Goal: Task Accomplishment & Management: Use online tool/utility

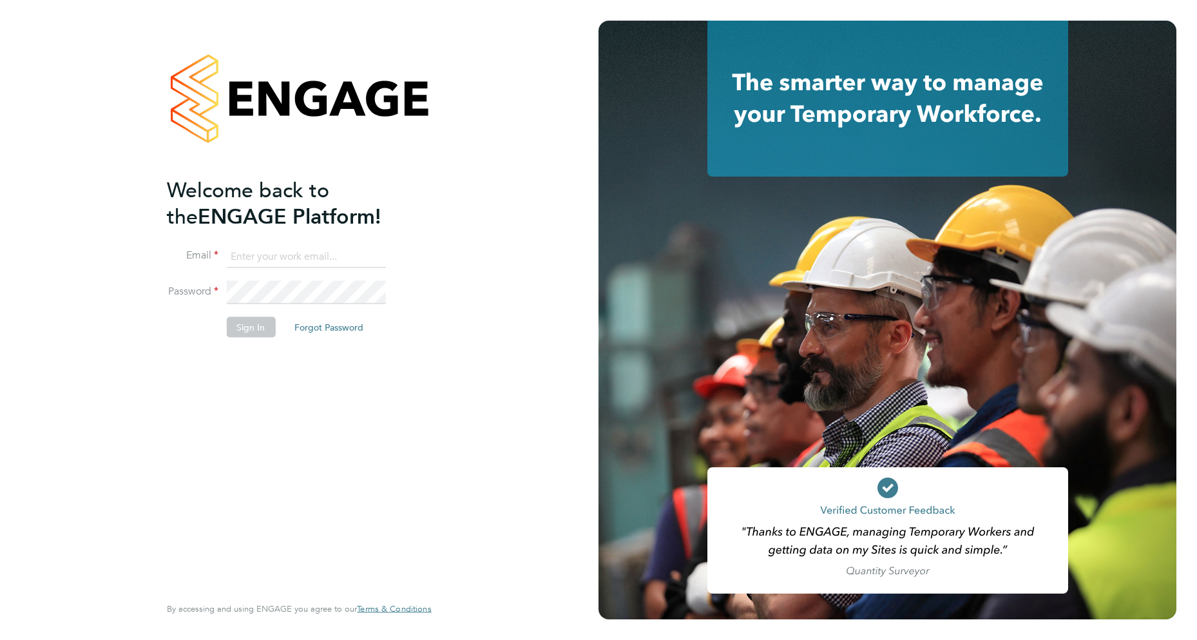
click at [284, 256] on input at bounding box center [305, 256] width 159 height 23
type input "[EMAIL_ADDRESS][DOMAIN_NAME]"
click at [249, 327] on button "Sign In" at bounding box center [250, 326] width 49 height 21
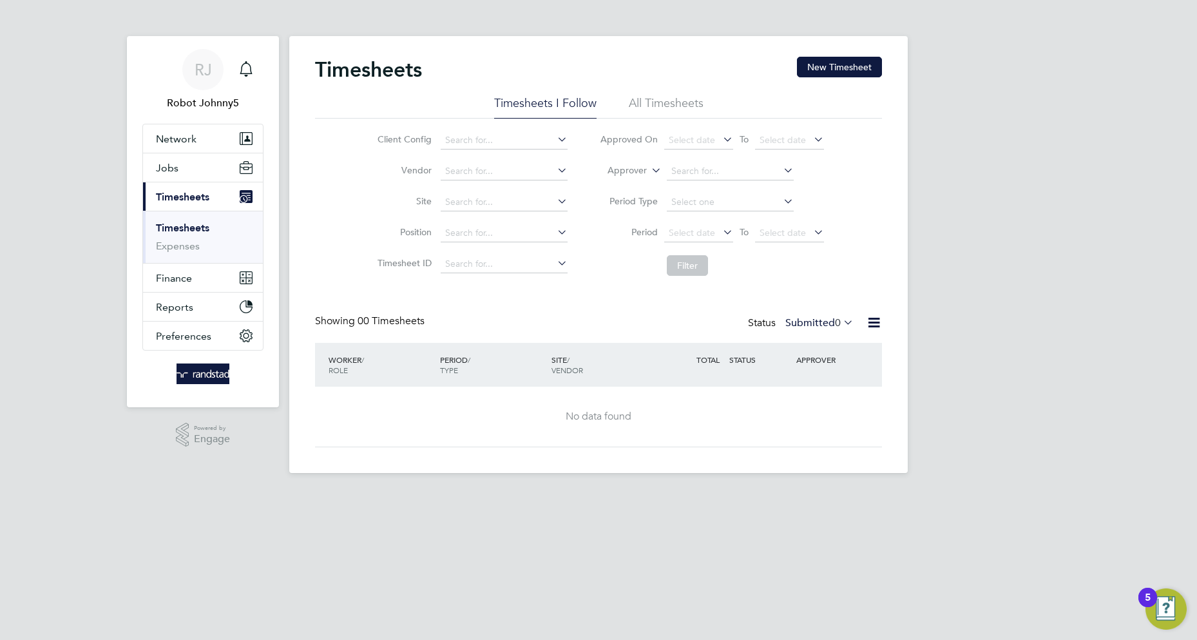
click at [873, 323] on icon at bounding box center [874, 322] width 16 height 16
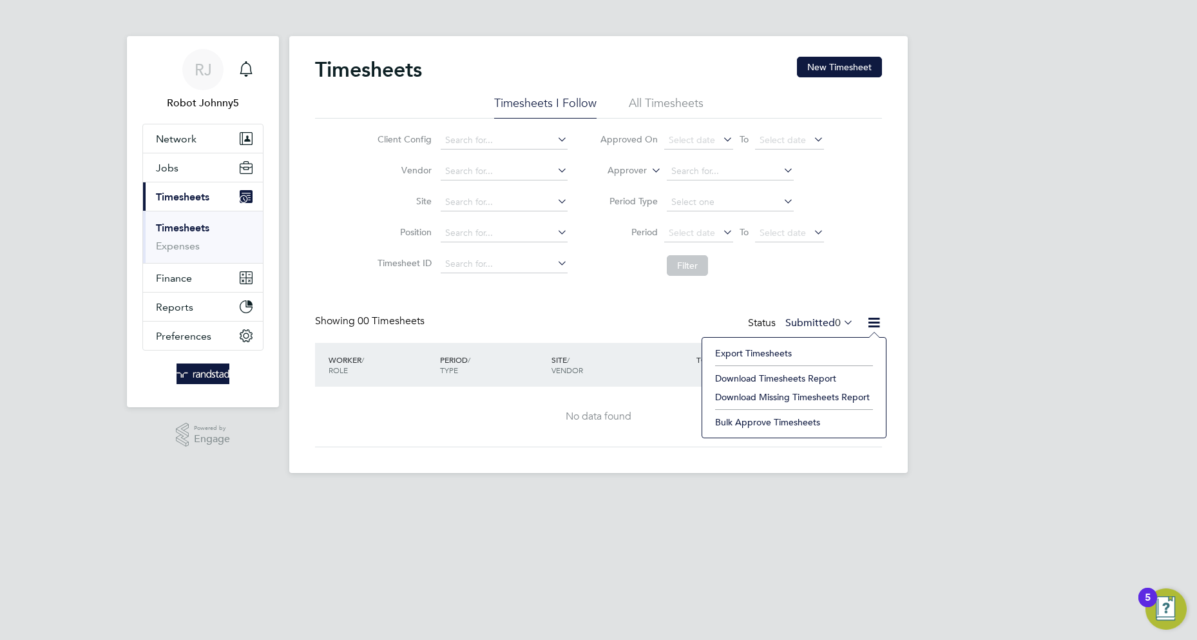
click at [794, 354] on li "Export Timesheets" at bounding box center [794, 353] width 171 height 18
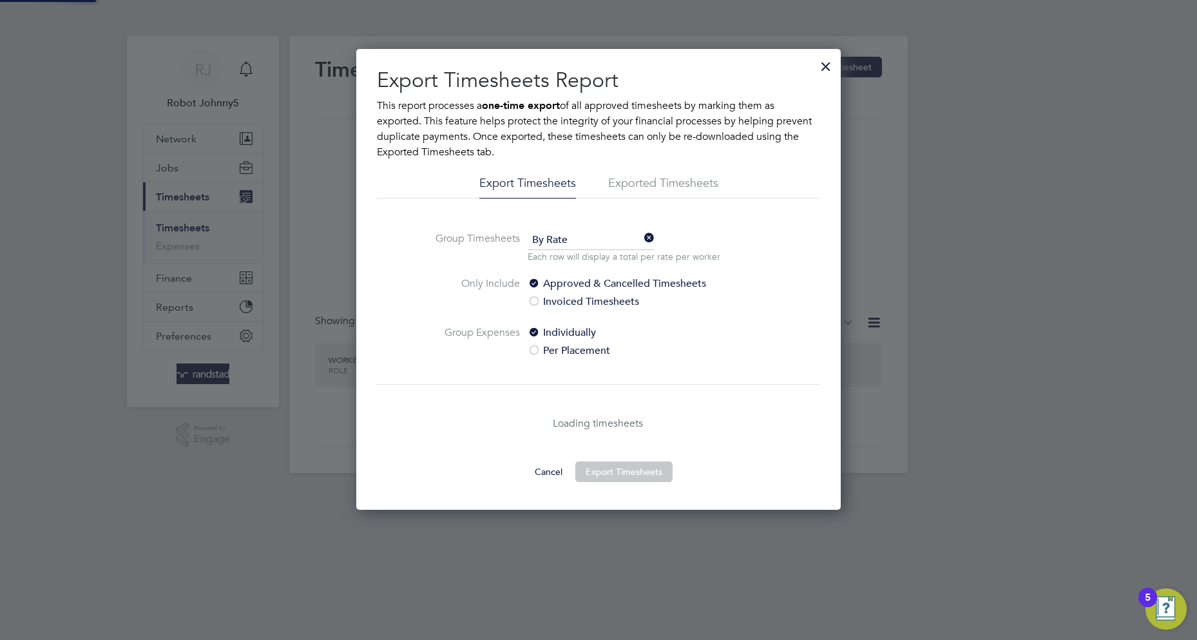
scroll to position [461, 485]
click at [663, 187] on li "Exported Timesheets" at bounding box center [663, 186] width 110 height 23
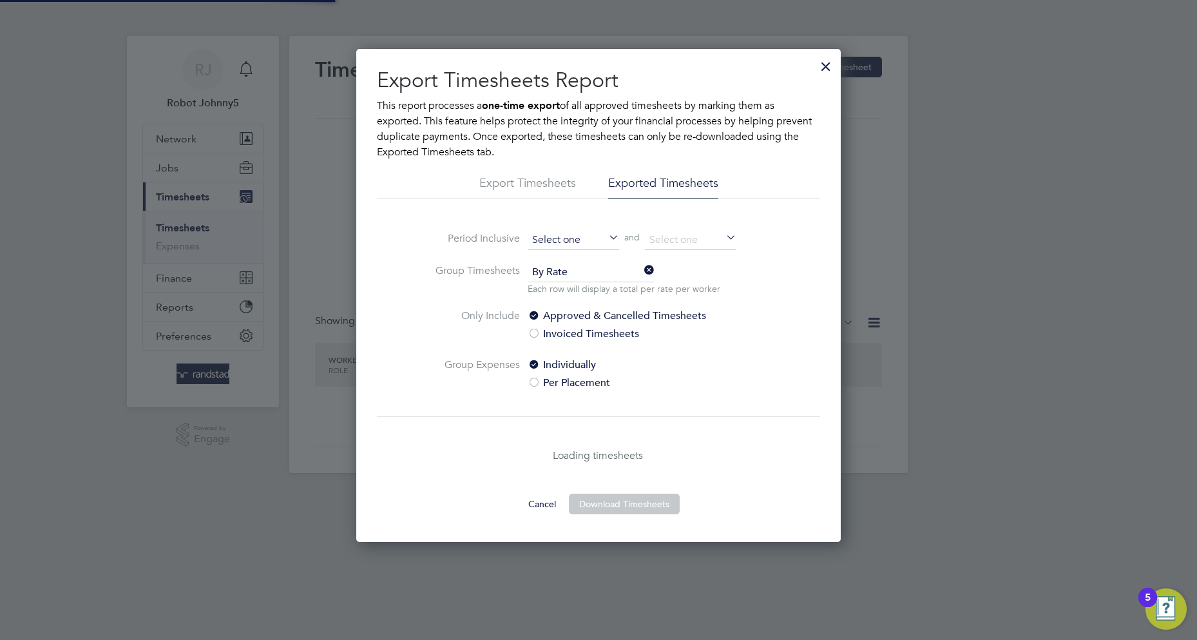
click at [573, 240] on input at bounding box center [573, 240] width 91 height 19
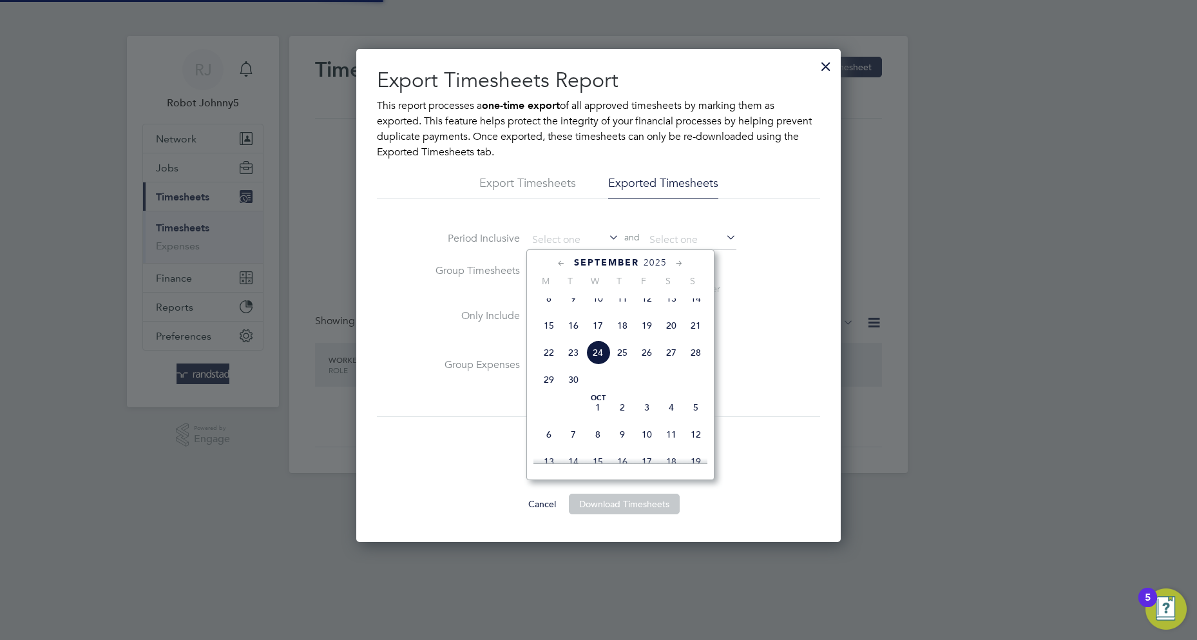
click at [606, 262] on span "September" at bounding box center [606, 262] width 65 height 11
click at [561, 263] on icon at bounding box center [561, 263] width 12 height 14
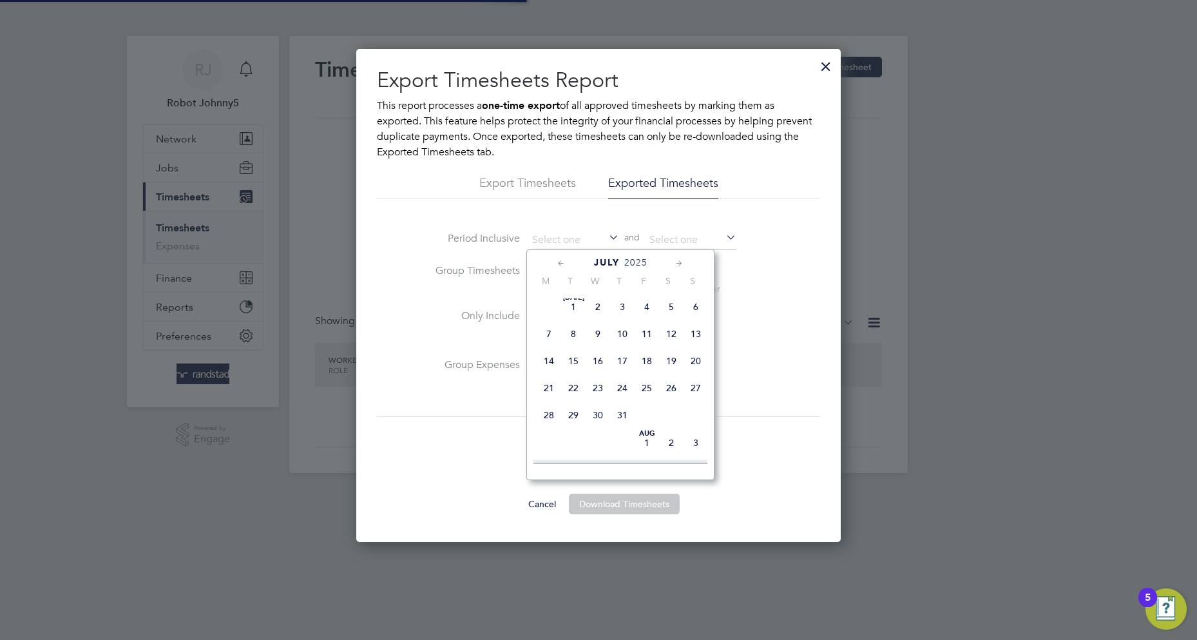
click at [646, 309] on span "4" at bounding box center [646, 306] width 24 height 24
type input "04 Jul 2025"
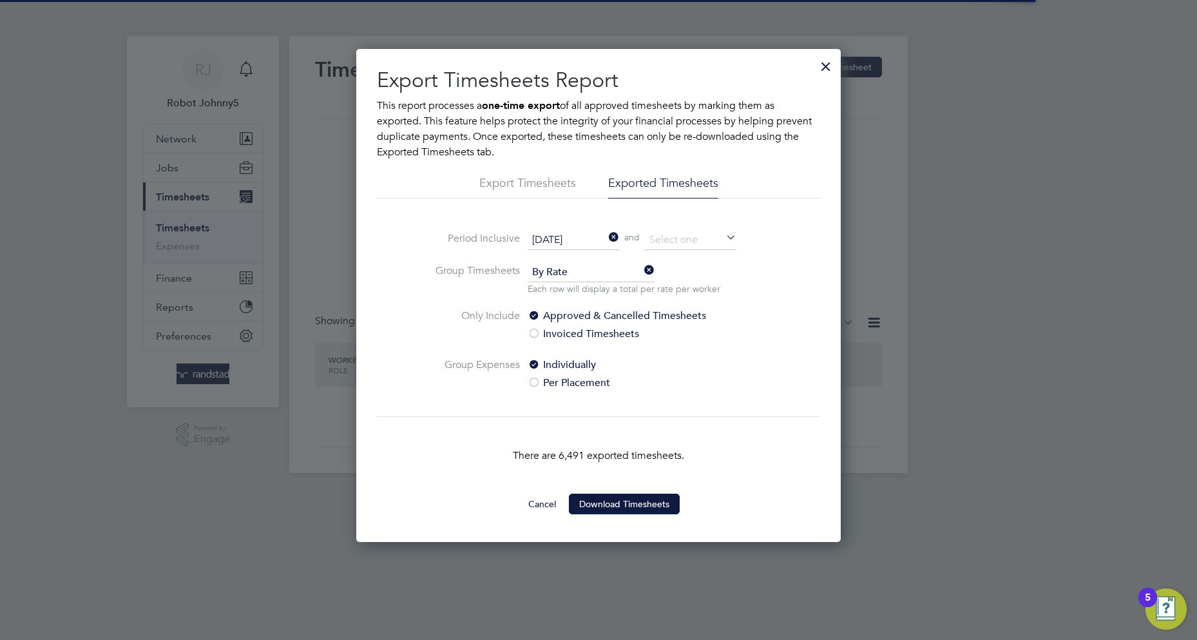
scroll to position [6, 6]
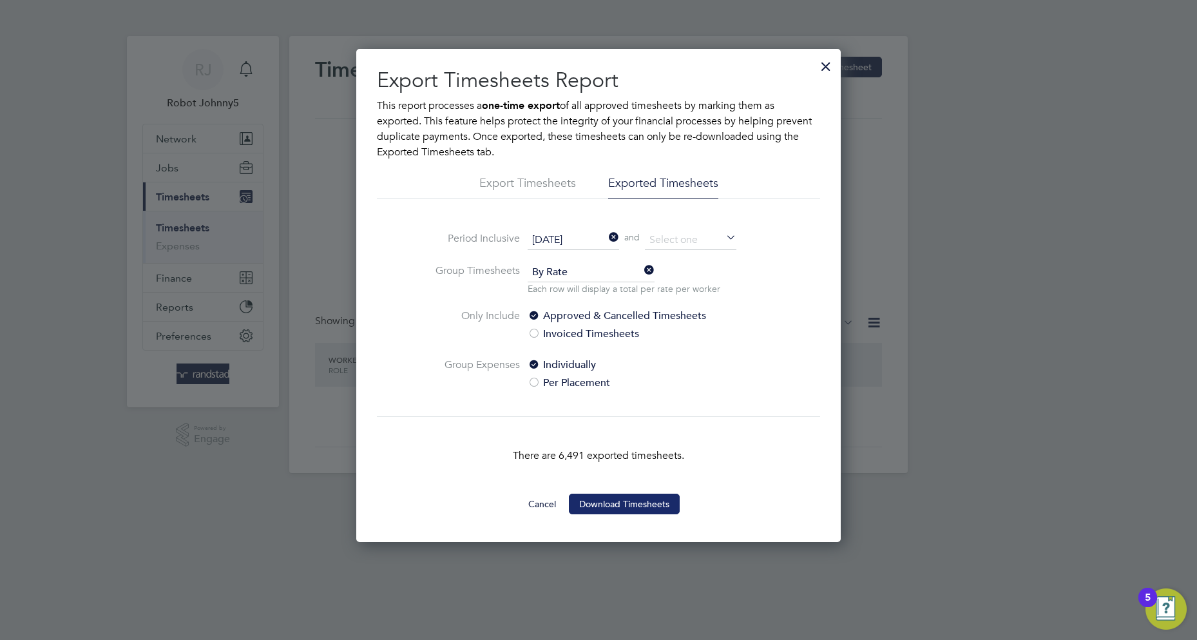
click at [624, 504] on button "Download Timesheets" at bounding box center [624, 503] width 111 height 21
